Goal: Transaction & Acquisition: Purchase product/service

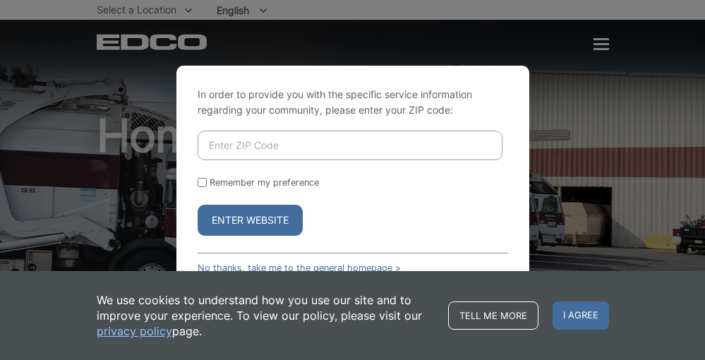
click at [320, 148] on input "Enter ZIP Code" at bounding box center [350, 146] width 305 height 30
type input "92103"
click at [202, 179] on input "Remember my preference" at bounding box center [202, 182] width 9 height 9
checkbox input "true"
click at [266, 220] on button "Enter Website" at bounding box center [250, 220] width 105 height 31
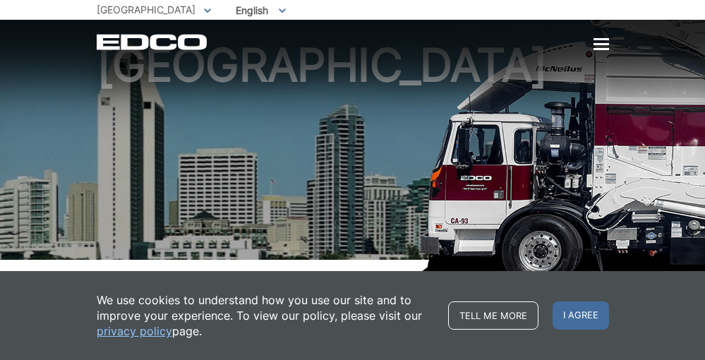
scroll to position [79, 0]
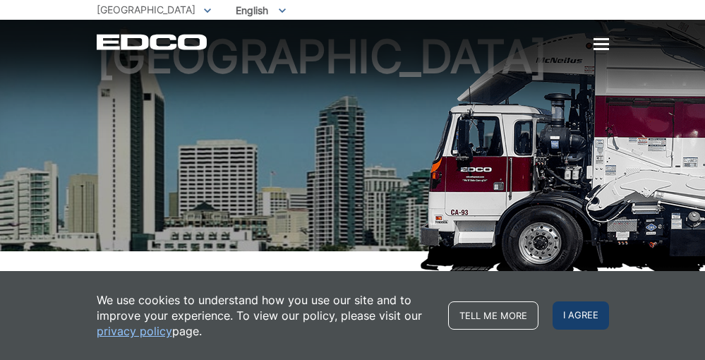
click at [585, 321] on span "I agree" at bounding box center [581, 315] width 56 height 28
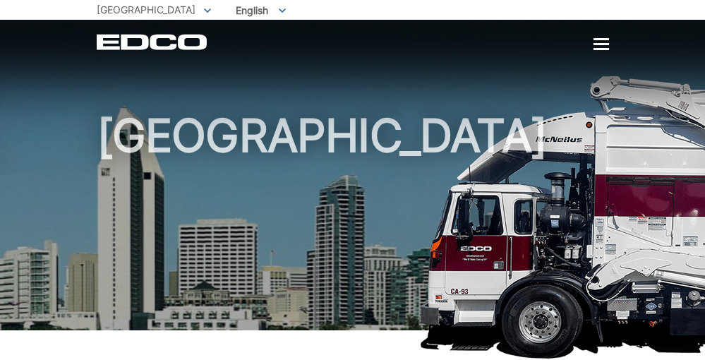
scroll to position [0, 0]
click at [373, 8] on ul "San Diego To change your zip code, enter it below and press change. Change Take…" at bounding box center [353, 10] width 513 height 20
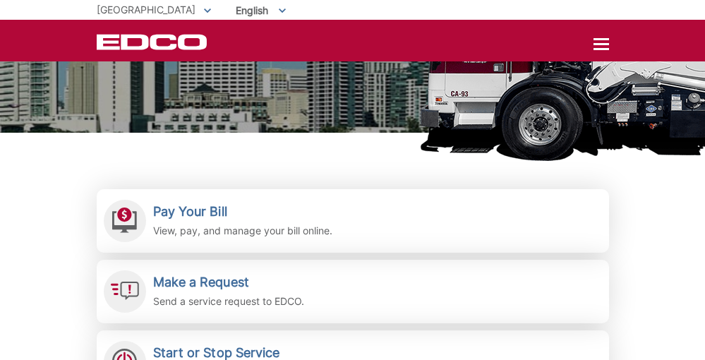
scroll to position [186, 0]
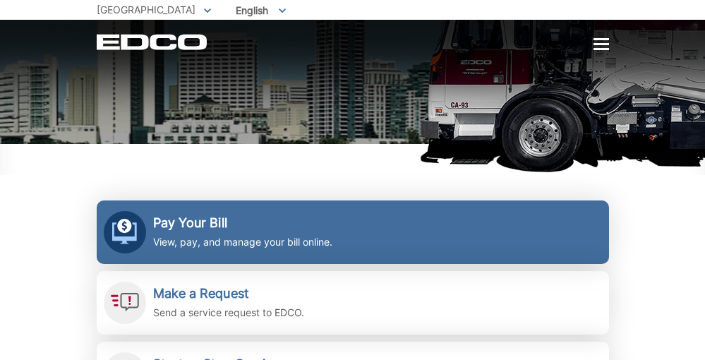
click at [255, 227] on h2 "Pay Your Bill" at bounding box center [242, 223] width 179 height 16
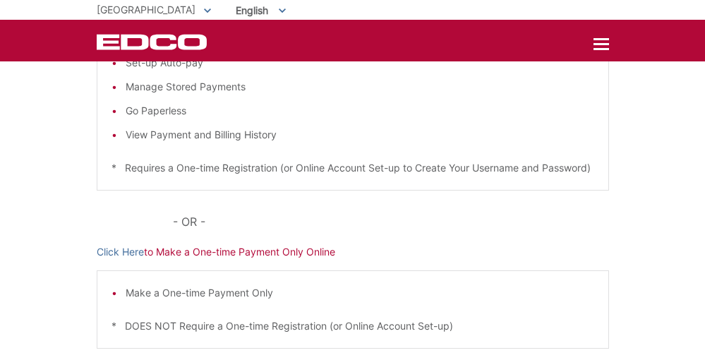
scroll to position [301, 0]
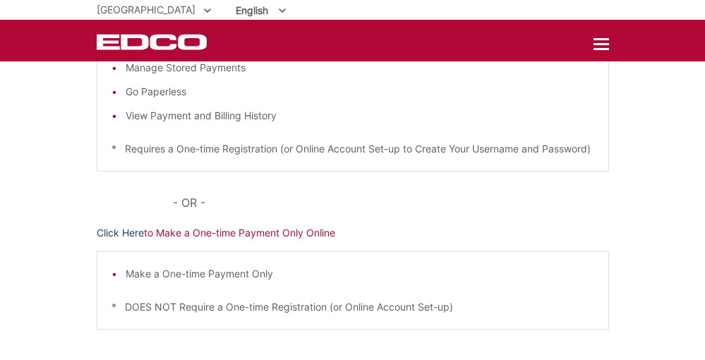
click at [129, 241] on link "Click Here" at bounding box center [120, 233] width 47 height 16
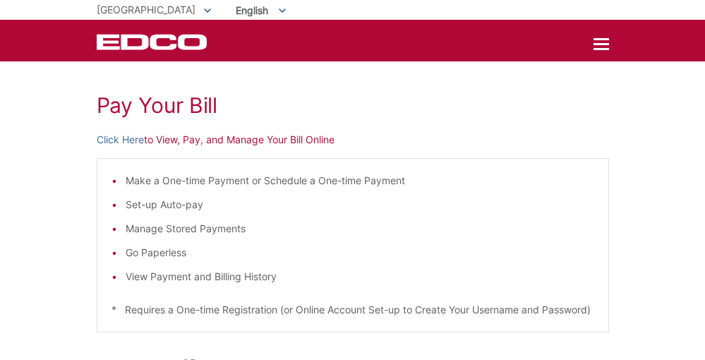
scroll to position [136, 0]
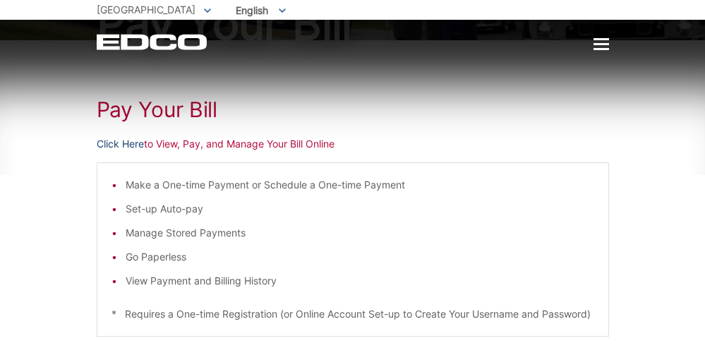
click at [118, 144] on link "Click Here" at bounding box center [120, 144] width 47 height 16
